Goal: Information Seeking & Learning: Learn about a topic

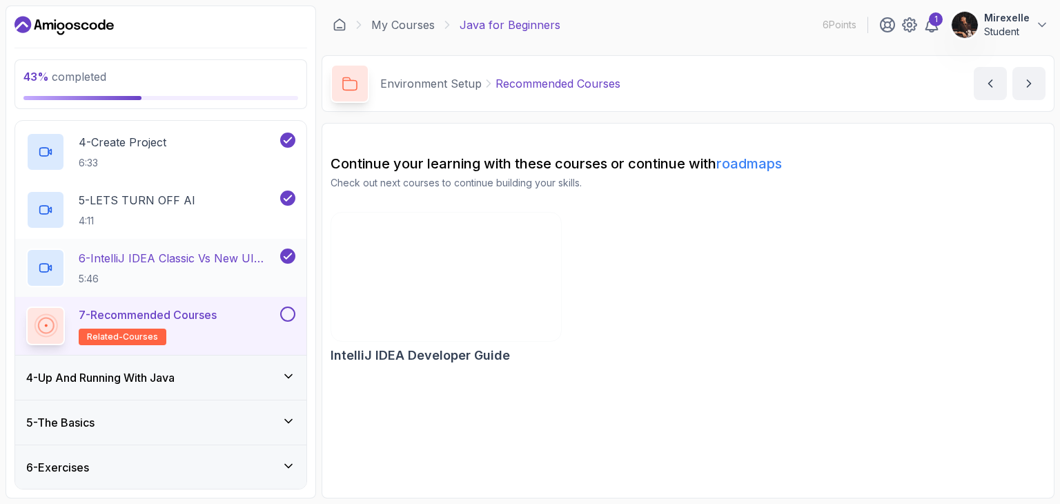
scroll to position [349, 0]
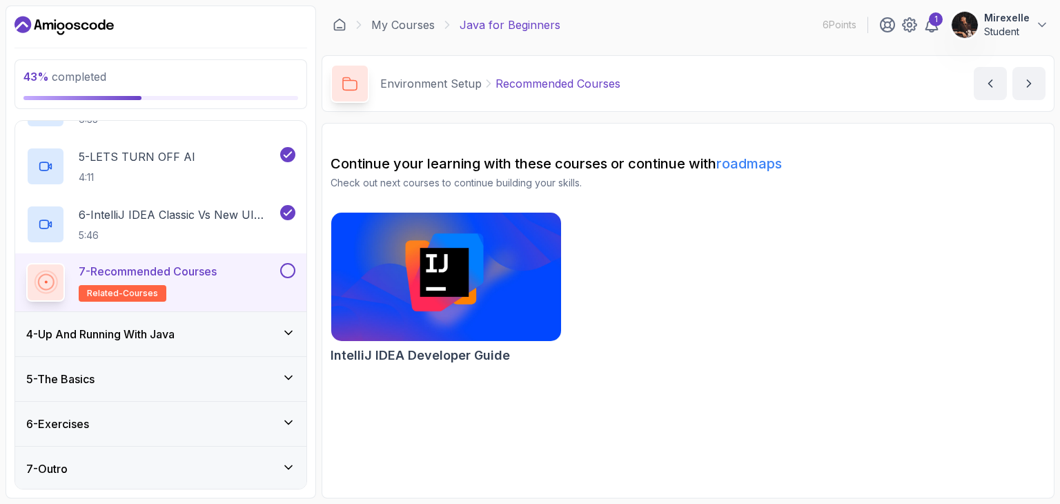
click at [251, 335] on div "4 - Up And Running With Java" at bounding box center [160, 334] width 269 height 17
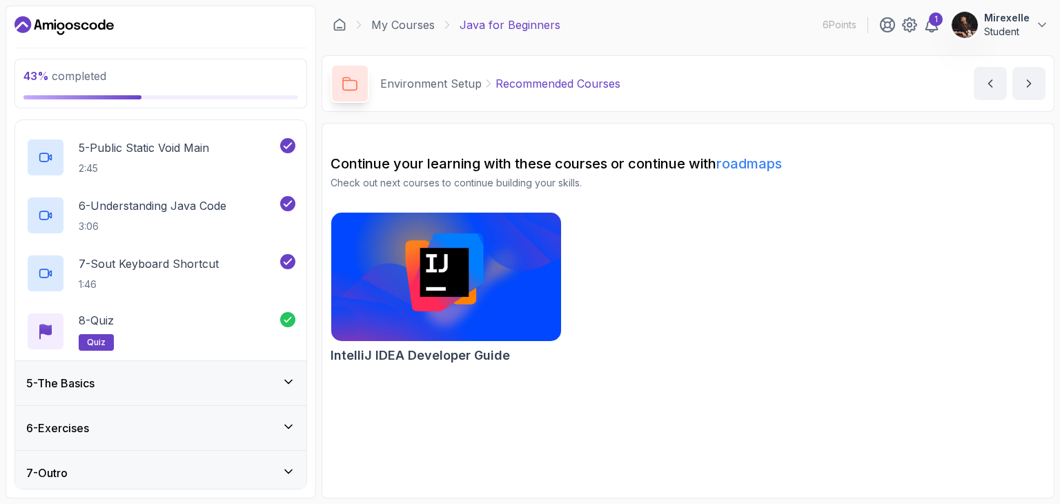
scroll to position [407, 0]
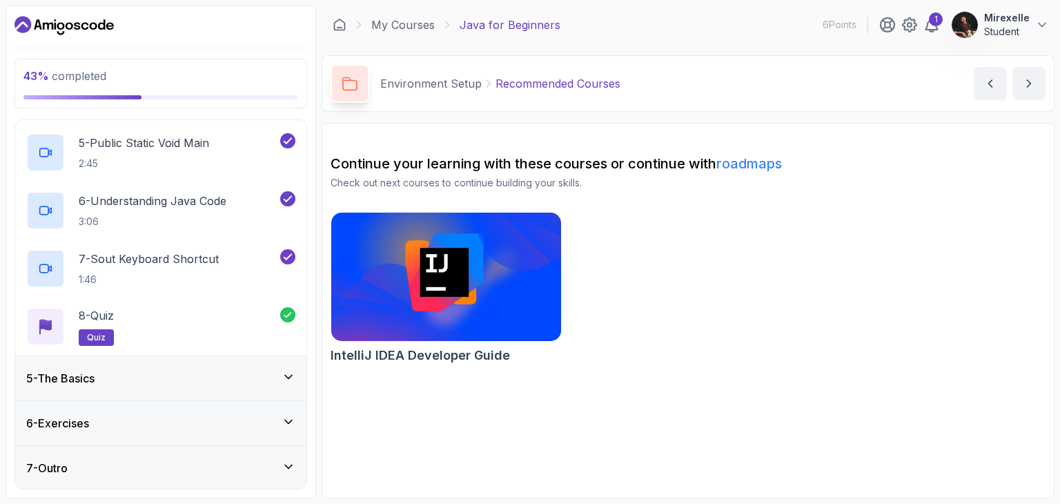
click at [232, 378] on div "5 - The Basics" at bounding box center [160, 378] width 269 height 17
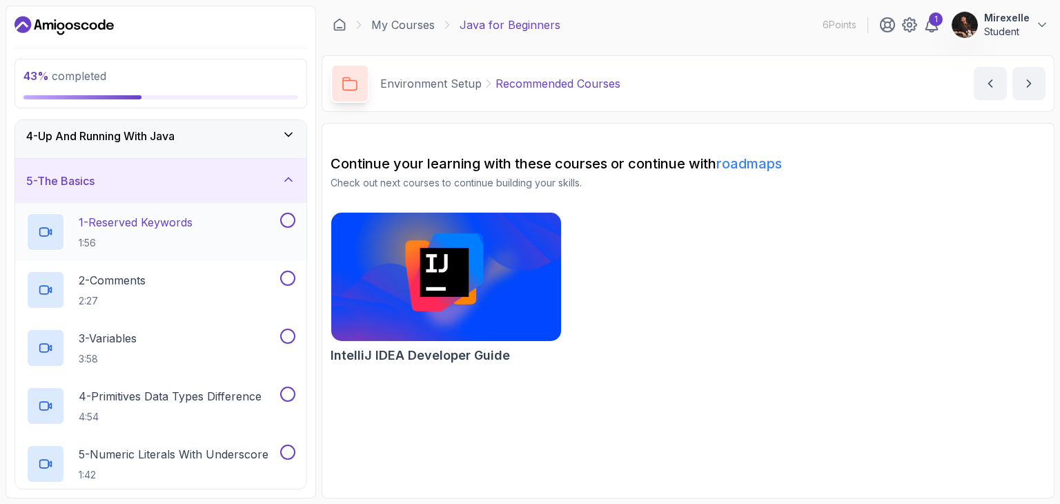
scroll to position [138, 0]
click at [149, 224] on p "1 - Reserved Keywords" at bounding box center [136, 225] width 114 height 17
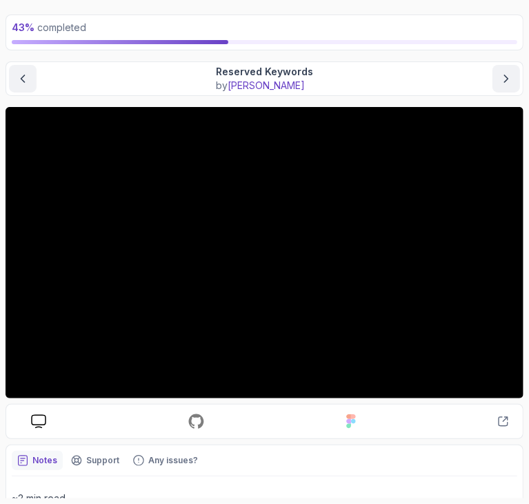
scroll to position [69, 0]
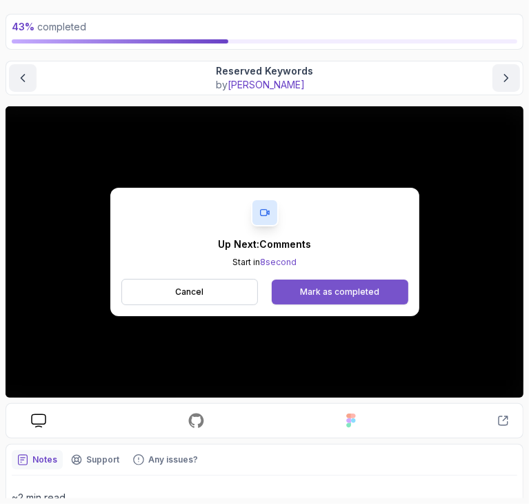
click at [374, 297] on button "Mark as completed" at bounding box center [340, 292] width 136 height 25
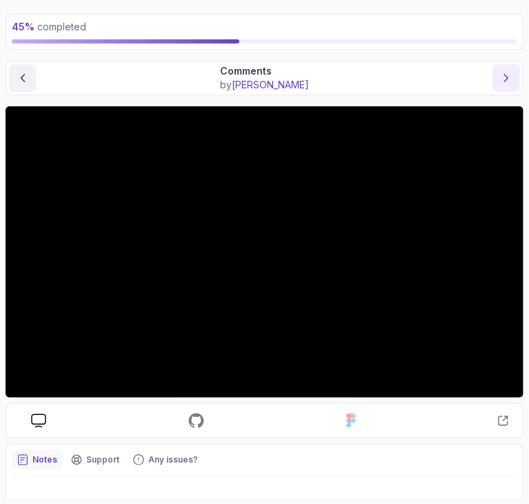
click at [508, 72] on icon "next content" at bounding box center [507, 78] width 14 height 14
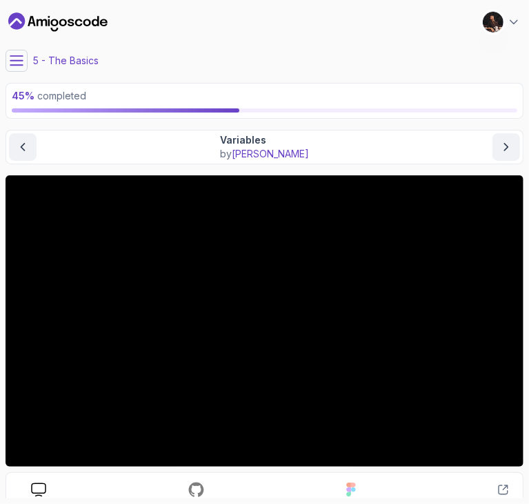
click at [19, 61] on icon at bounding box center [17, 61] width 14 height 14
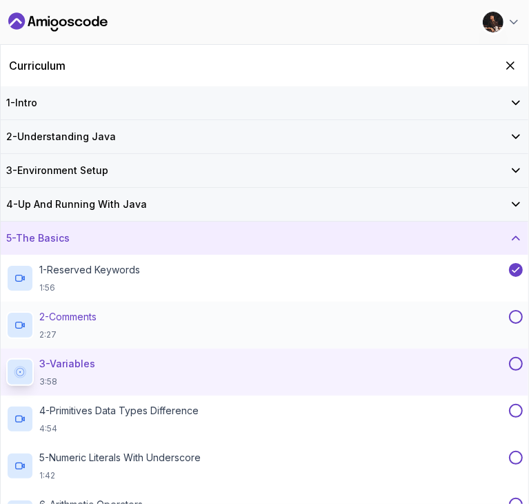
drag, startPoint x: 515, startPoint y: 313, endPoint x: 500, endPoint y: 321, distance: 16.7
click at [516, 313] on button at bounding box center [516, 317] width 14 height 14
click at [510, 58] on icon "Hide Curriculum for mobile" at bounding box center [510, 65] width 15 height 15
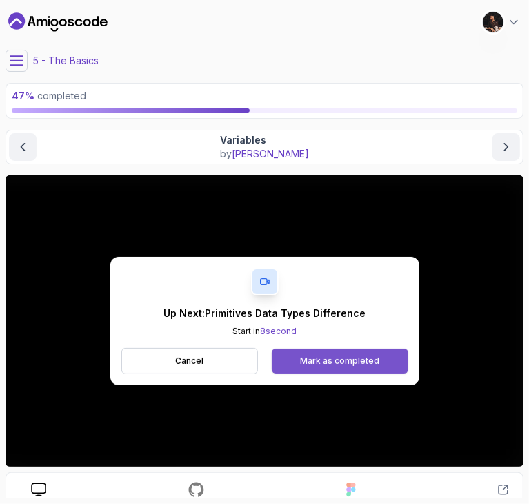
click at [315, 360] on div "Mark as completed" at bounding box center [339, 360] width 79 height 11
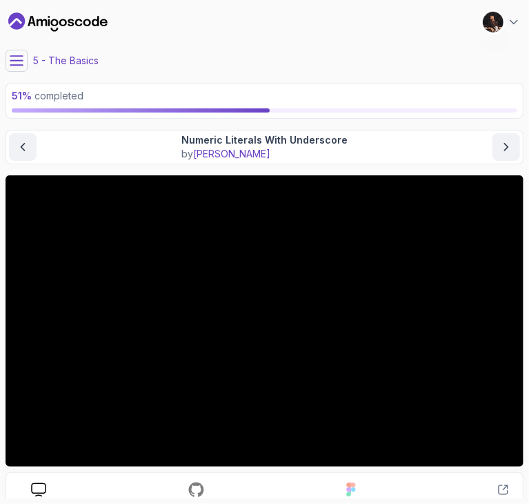
click at [10, 64] on icon at bounding box center [17, 61] width 14 height 14
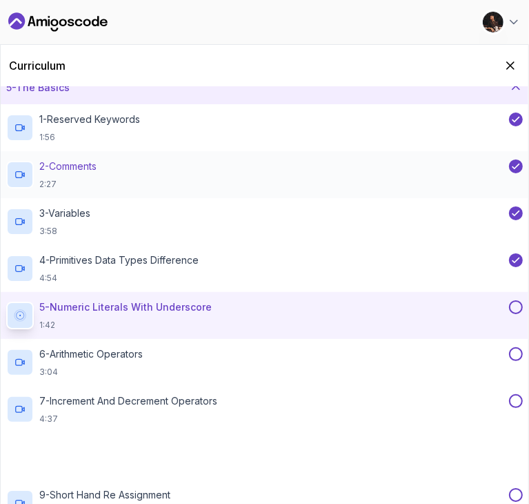
scroll to position [207, 0]
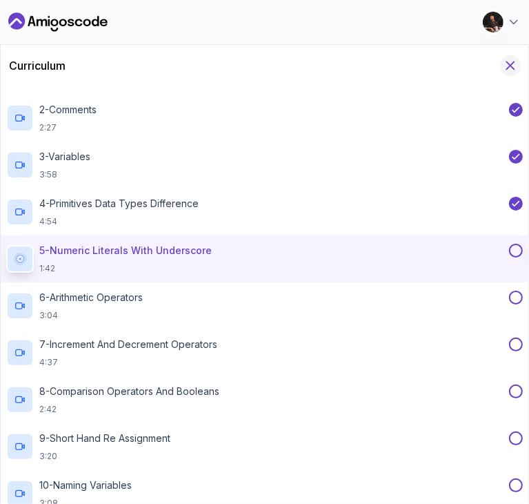
click at [511, 56] on button "Hide Curriculum for mobile" at bounding box center [510, 65] width 21 height 21
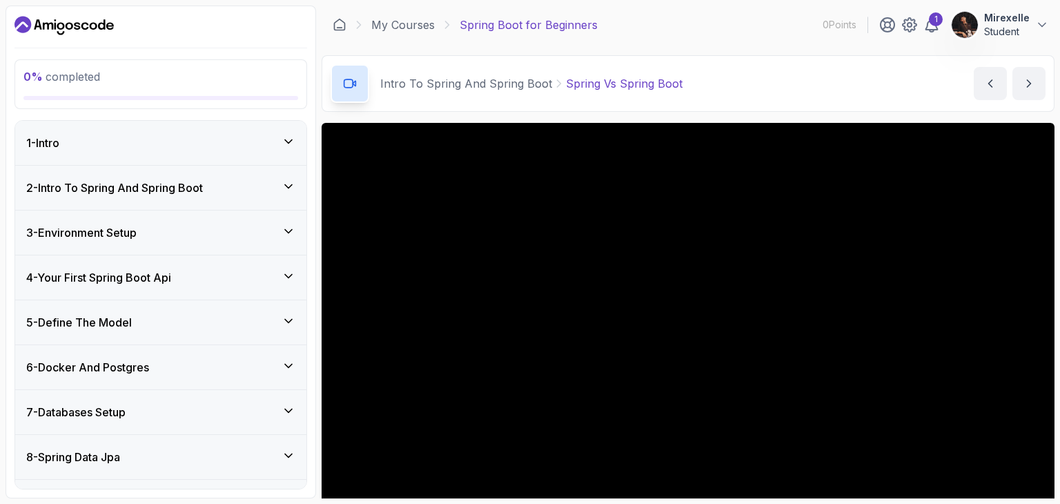
scroll to position [63, 0]
